Goal: Task Accomplishment & Management: Manage account settings

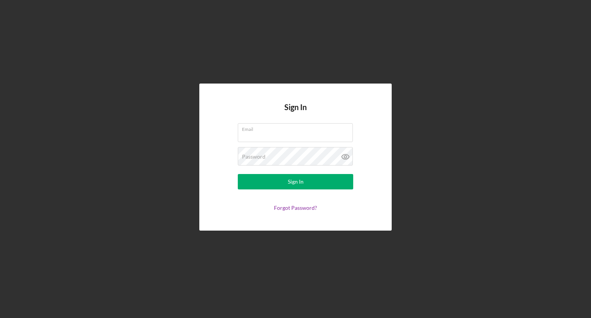
type input "[EMAIL_ADDRESS][DOMAIN_NAME]"
click at [66, 97] on div "Sign In Email [EMAIL_ADDRESS][DOMAIN_NAME] Password Sign In Forgot Password?" at bounding box center [296, 157] width 584 height 314
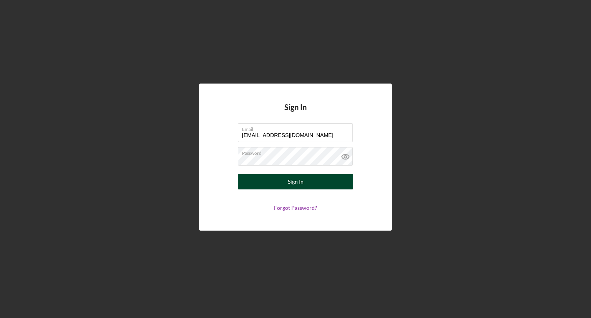
click at [257, 183] on button "Sign In" at bounding box center [295, 181] width 115 height 15
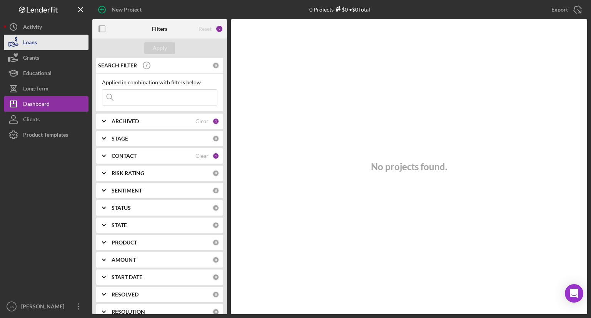
click at [49, 48] on button "Loans" at bounding box center [46, 42] width 85 height 15
